Goal: Obtain resource: Download file/media

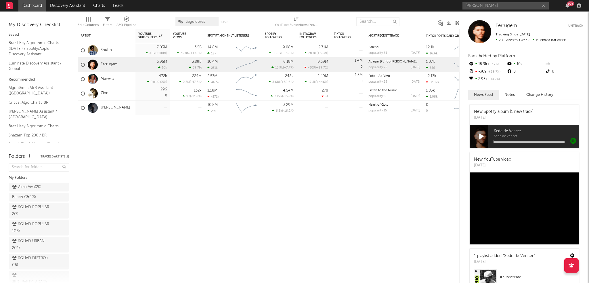
click at [501, 7] on input "marilia tavares" at bounding box center [505, 5] width 86 height 7
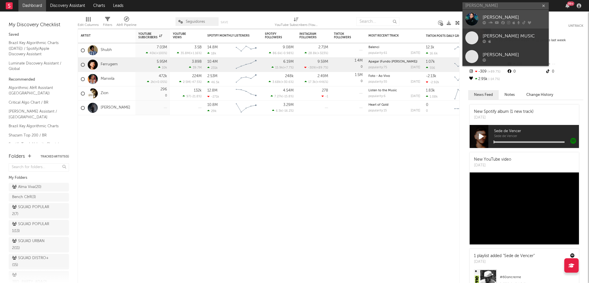
type input "marilia tavares"
click at [496, 15] on div "[PERSON_NAME]" at bounding box center [513, 17] width 63 height 7
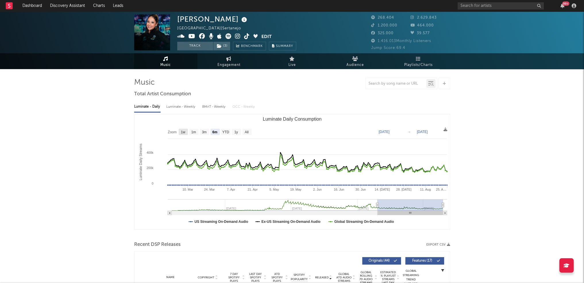
click at [181, 130] on text "1w" at bounding box center [183, 132] width 5 height 4
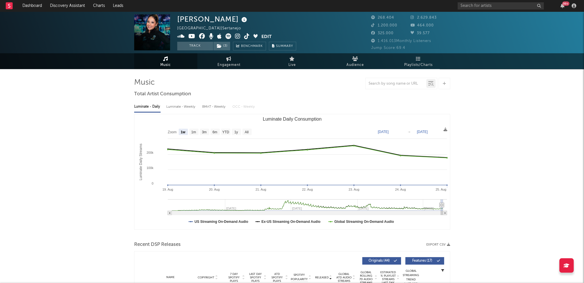
select select "1w"
type input "2025-08-19"
click at [239, 131] on rect "Luminate Daily Consumption" at bounding box center [236, 131] width 9 height 6
select select "1y"
type input "[DATE]"
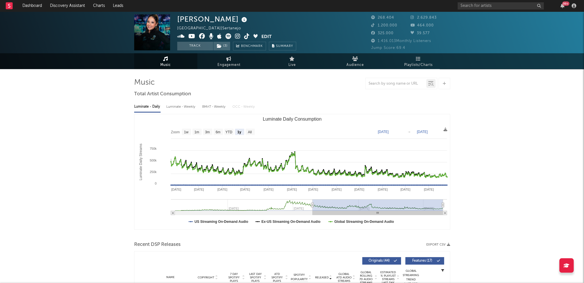
drag, startPoint x: 8, startPoint y: 7, endPoint x: 20, endPoint y: 4, distance: 11.7
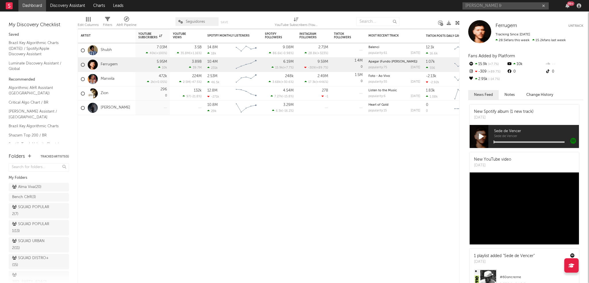
click at [488, 5] on input "[PERSON_NAME] &" at bounding box center [505, 5] width 86 height 7
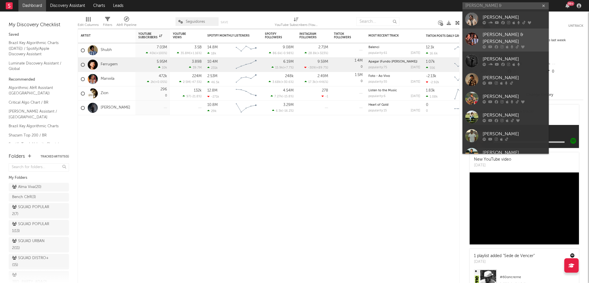
type input "[PERSON_NAME] &"
click at [501, 34] on div "[PERSON_NAME] & [PERSON_NAME]" at bounding box center [513, 38] width 63 height 14
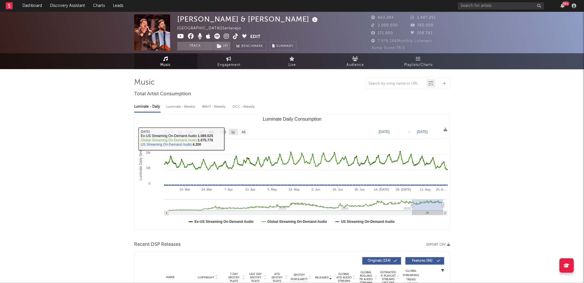
click at [235, 128] on rect "Luminate Daily Consumption" at bounding box center [233, 131] width 9 height 6
select select "1y"
type input "[DATE]"
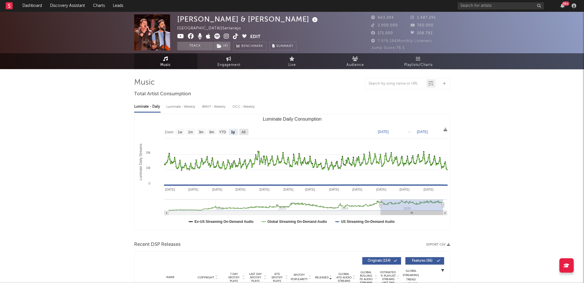
click at [240, 130] on rect "Luminate Daily Consumption" at bounding box center [243, 131] width 9 height 6
select select "All"
type input "[DATE]"
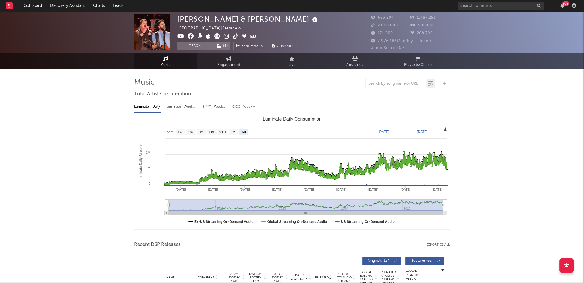
click at [444, 128] on icon at bounding box center [446, 129] width 4 height 4
click at [434, 134] on span "Download as CSV" at bounding box center [416, 135] width 57 height 10
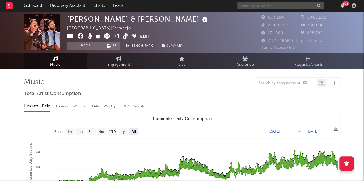
click at [258, 5] on input "text" at bounding box center [280, 5] width 86 height 7
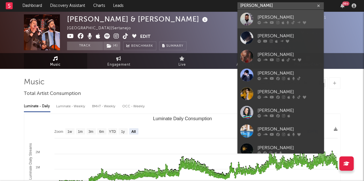
type input "[PERSON_NAME]"
click at [249, 14] on div at bounding box center [246, 19] width 13 height 13
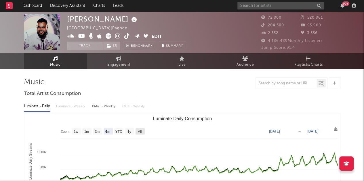
click at [138, 133] on text "All" at bounding box center [140, 132] width 4 height 4
select select "All"
type input "[DATE]"
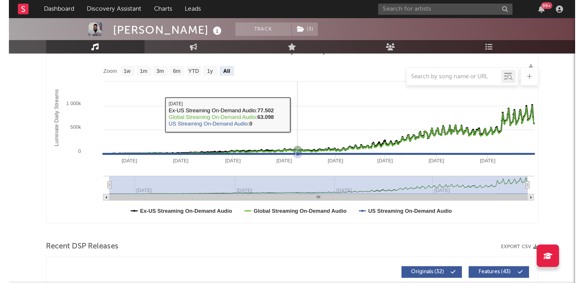
scroll to position [29, 0]
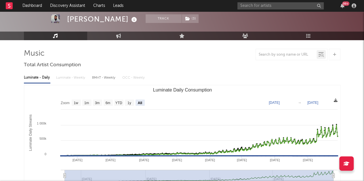
click at [333, 100] on icon at bounding box center [335, 101] width 4 height 4
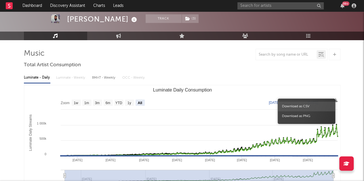
click at [321, 109] on span "Download as CSV" at bounding box center [305, 107] width 57 height 10
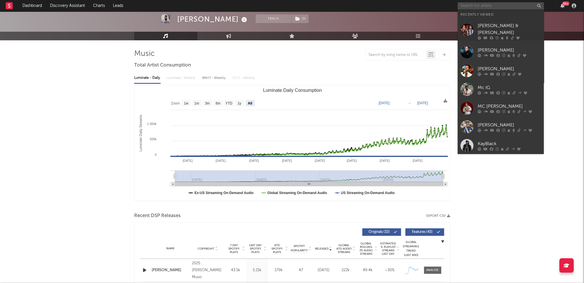
click at [479, 3] on input "text" at bounding box center [501, 5] width 86 height 7
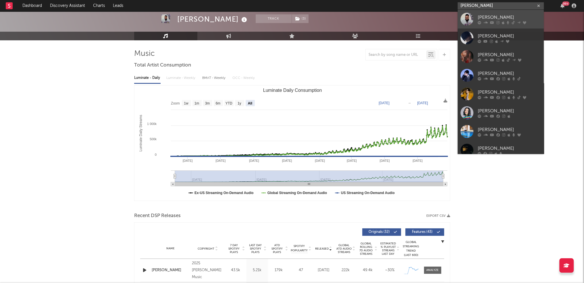
type input "[PERSON_NAME]"
click at [481, 16] on div "[PERSON_NAME]" at bounding box center [509, 17] width 63 height 7
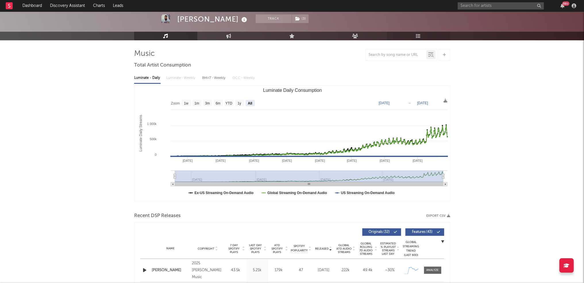
click at [425, 37] on link "Playlists/Charts" at bounding box center [418, 36] width 63 height 9
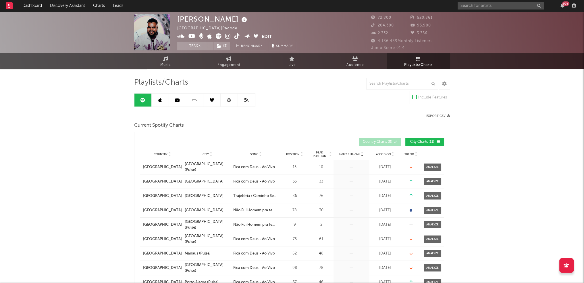
click at [417, 139] on button "City Charts ( 11 )" at bounding box center [425, 142] width 39 height 8
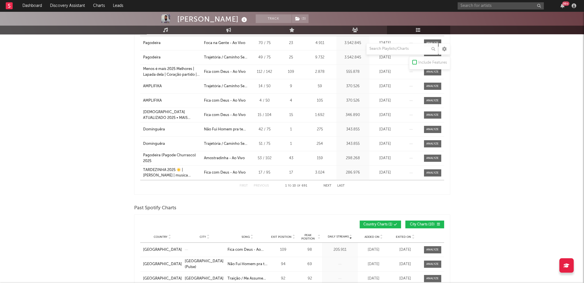
scroll to position [259, 0]
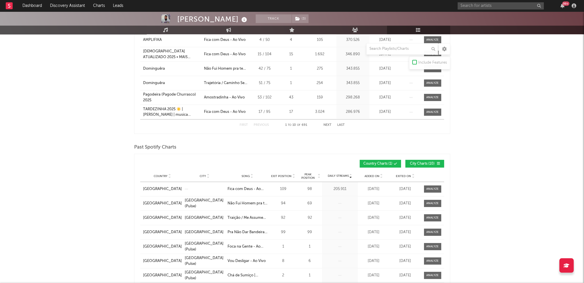
click at [420, 162] on span "City Charts ( 10 )" at bounding box center [422, 163] width 26 height 3
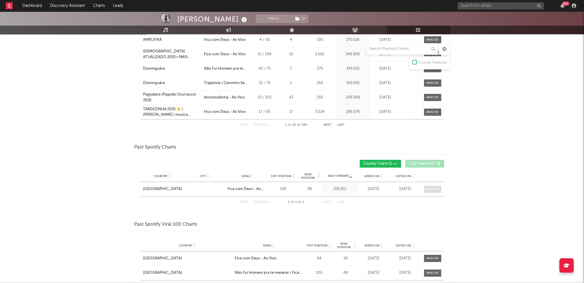
click at [436, 187] on div at bounding box center [433, 189] width 12 height 4
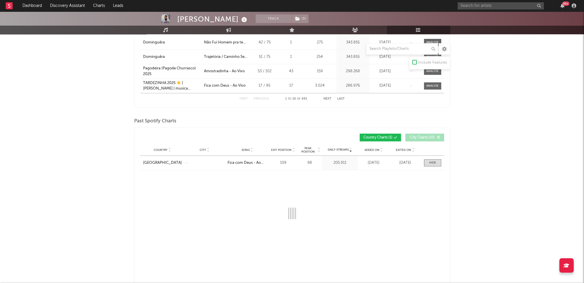
scroll to position [316, 0]
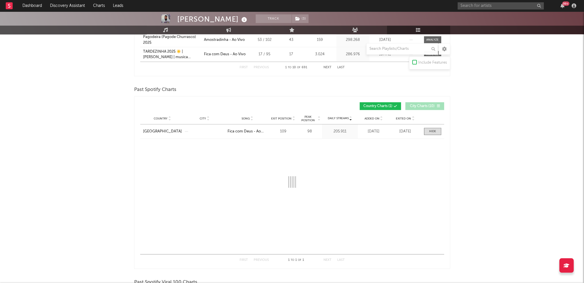
select select "1w"
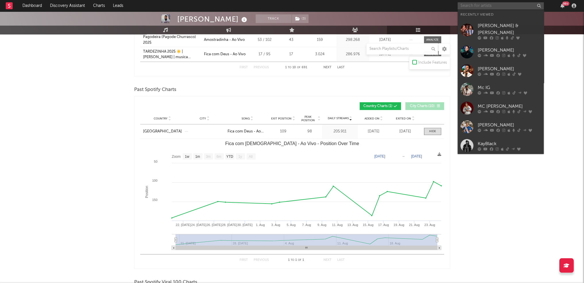
click at [490, 7] on input "text" at bounding box center [501, 5] width 86 height 7
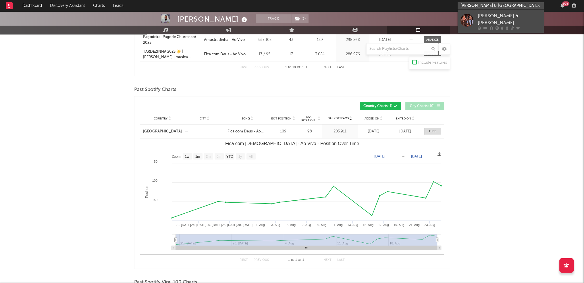
type input "[PERSON_NAME] & [GEOGRAPHIC_DATA]"
click at [468, 21] on div at bounding box center [467, 20] width 13 height 13
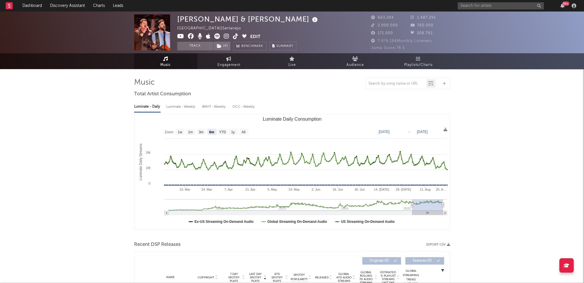
select select "6m"
click at [419, 60] on icon at bounding box center [418, 58] width 5 height 5
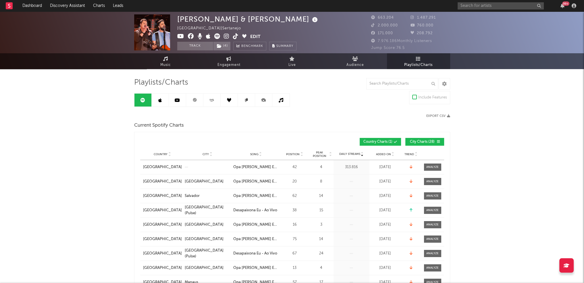
click at [414, 141] on span "City Charts ( 28 )" at bounding box center [422, 141] width 26 height 3
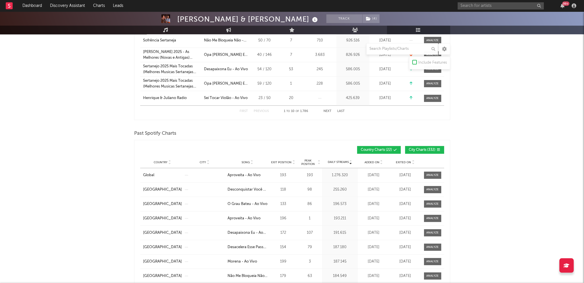
scroll to position [345, 0]
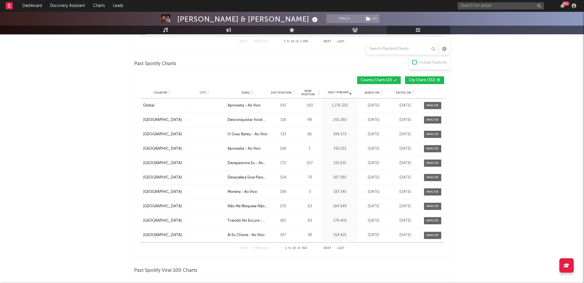
click at [420, 80] on span "City Charts ( 332 )" at bounding box center [422, 79] width 27 height 3
click at [378, 93] on span "Added On" at bounding box center [372, 92] width 15 height 3
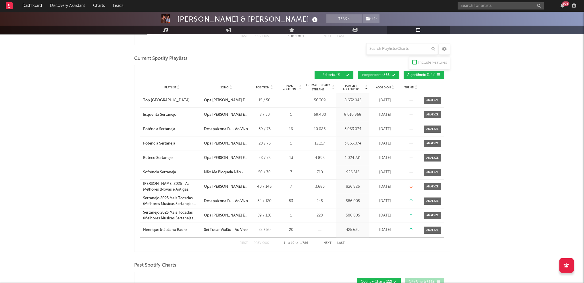
scroll to position [29, 0]
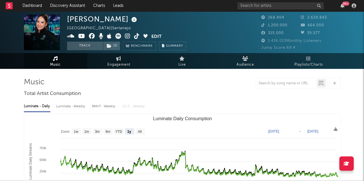
click at [260, 9] on div "99 +" at bounding box center [297, 5] width 121 height 11
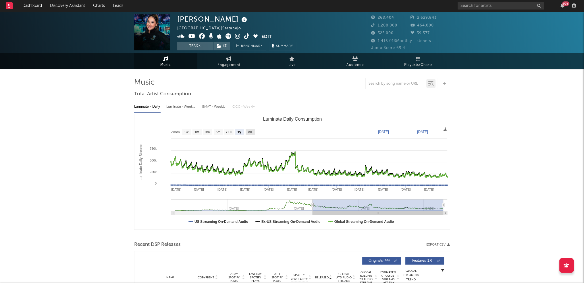
click at [247, 132] on rect "Luminate Daily Consumption" at bounding box center [250, 131] width 9 height 6
select select "All"
type input "2023-08-06"
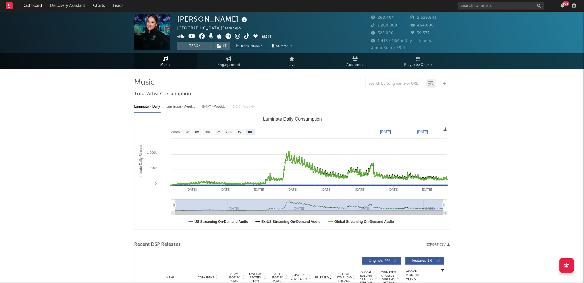
click at [363, 130] on icon at bounding box center [446, 129] width 4 height 4
click at [363, 136] on span "Download as CSV" at bounding box center [418, 136] width 57 height 10
